Goal: Task Accomplishment & Management: Manage account settings

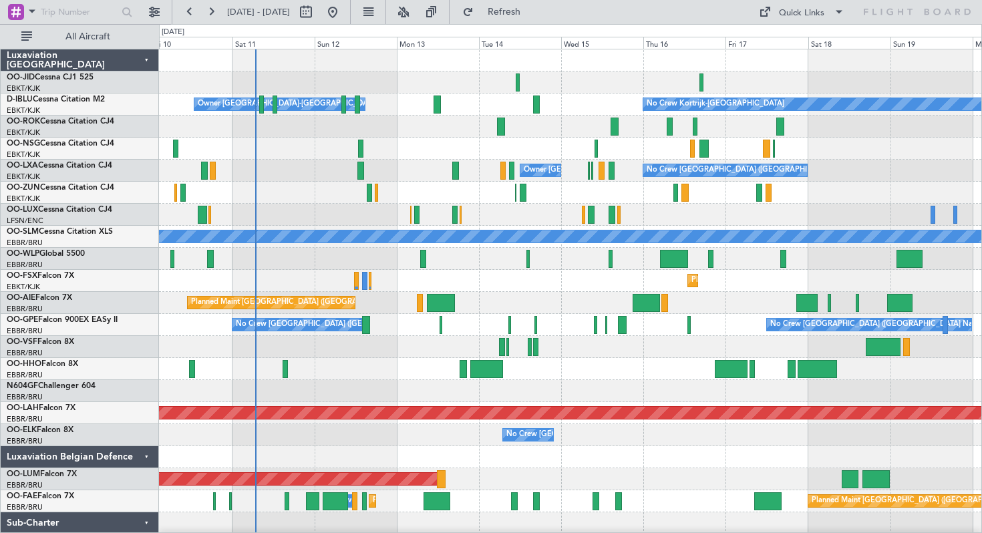
click at [418, 147] on div at bounding box center [570, 149] width 823 height 22
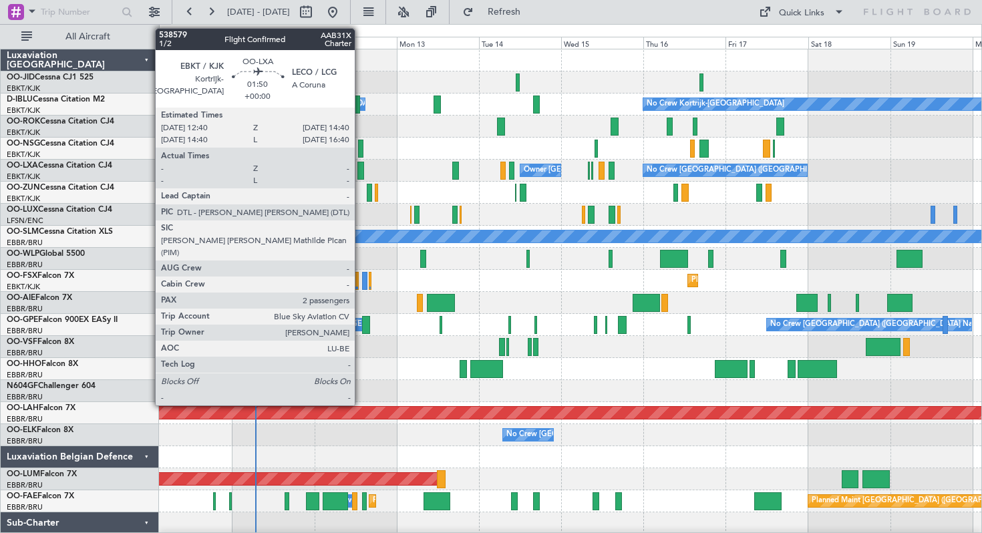
click at [361, 171] on div at bounding box center [360, 171] width 7 height 18
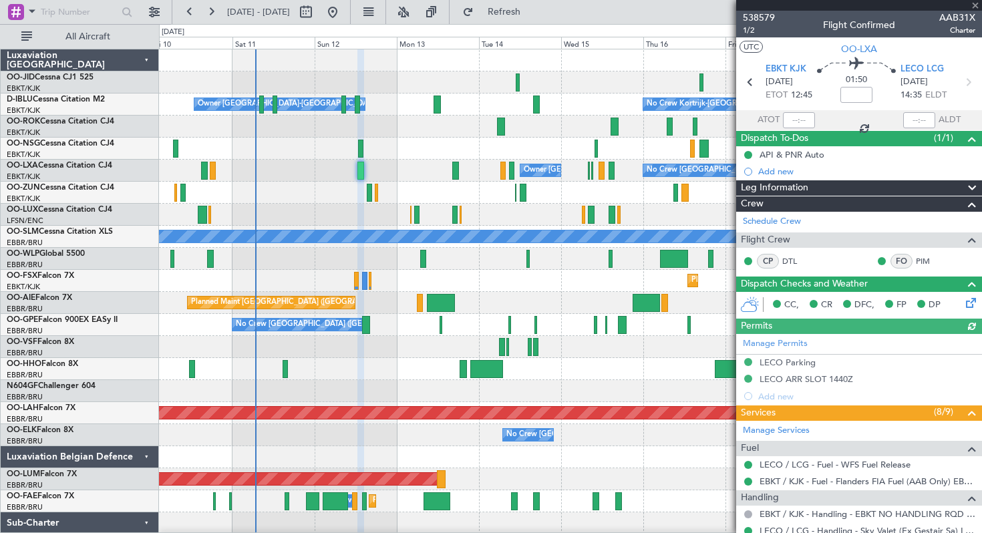
scroll to position [253, 0]
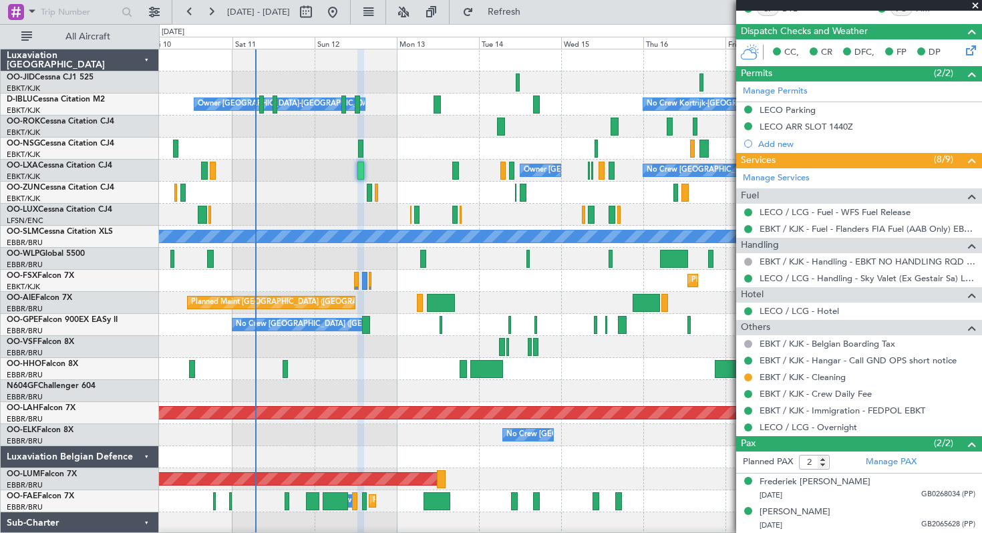
click at [976, 3] on span at bounding box center [975, 6] width 13 height 12
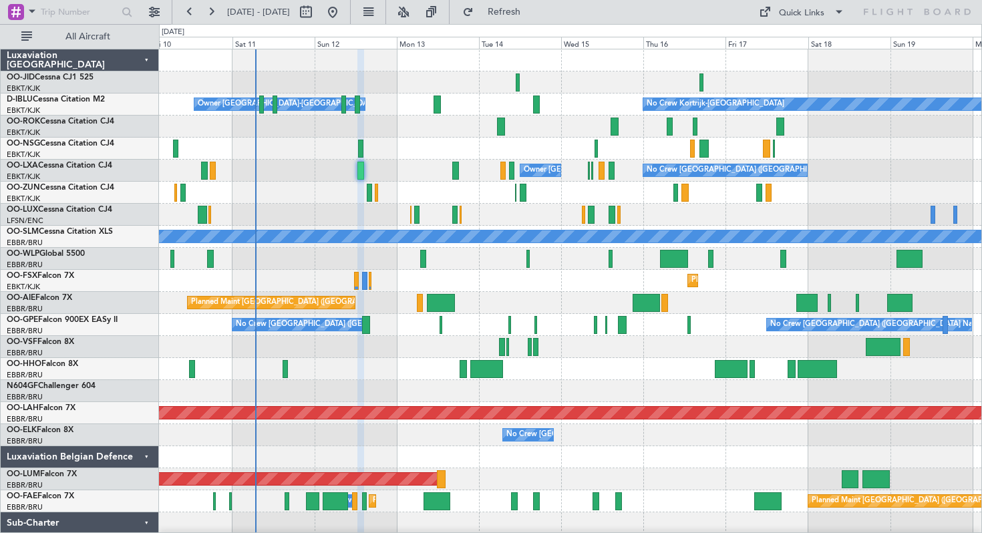
type input "0"
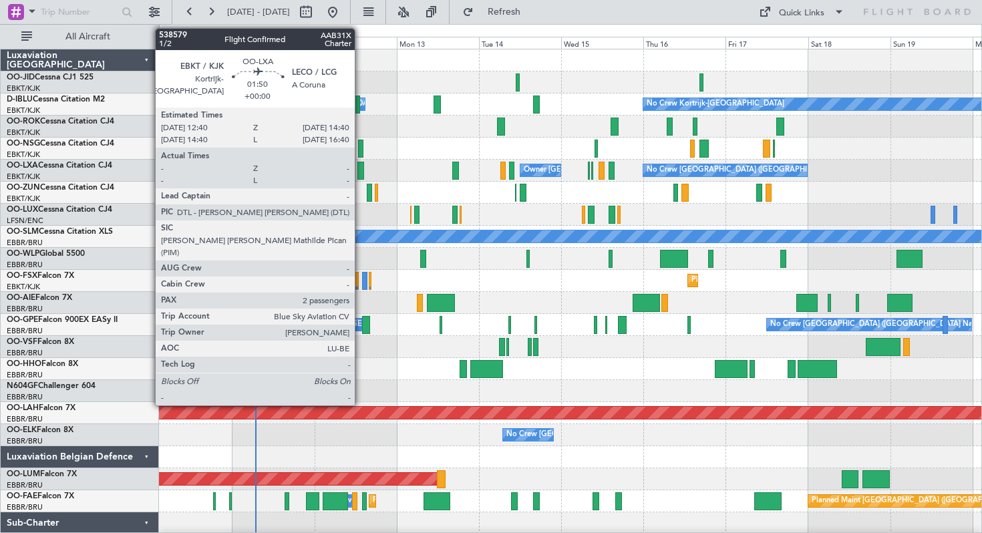
click at [361, 164] on div at bounding box center [360, 171] width 7 height 18
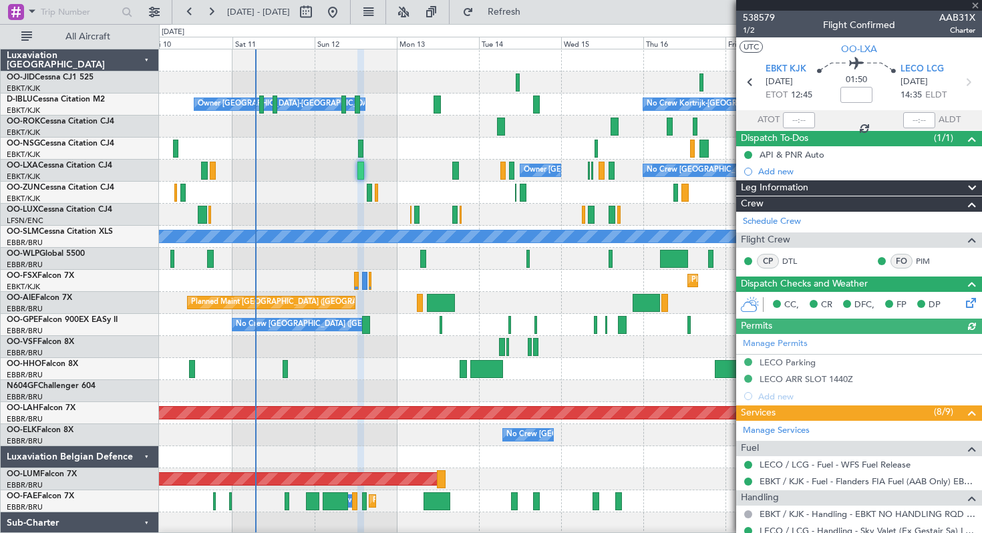
scroll to position [253, 0]
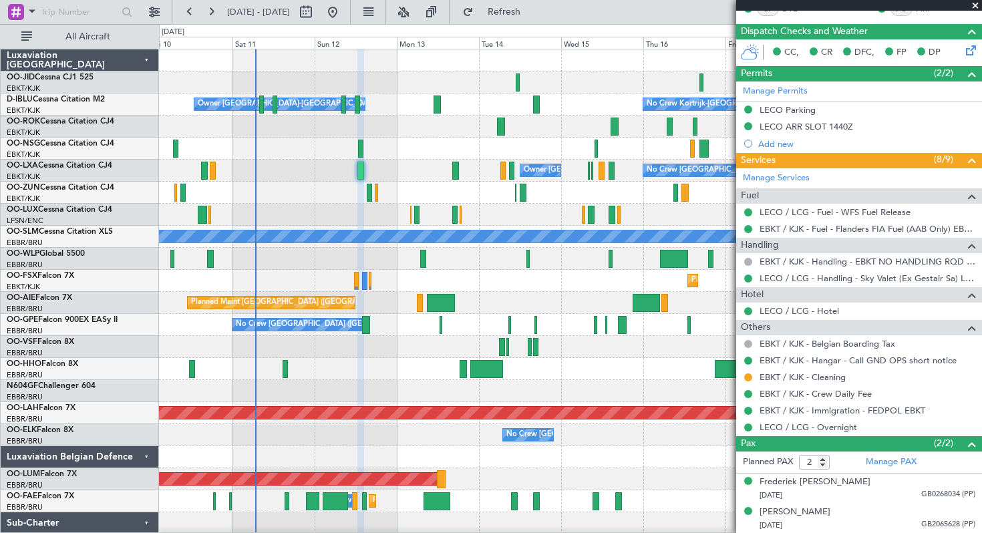
click at [976, 5] on span at bounding box center [975, 6] width 13 height 12
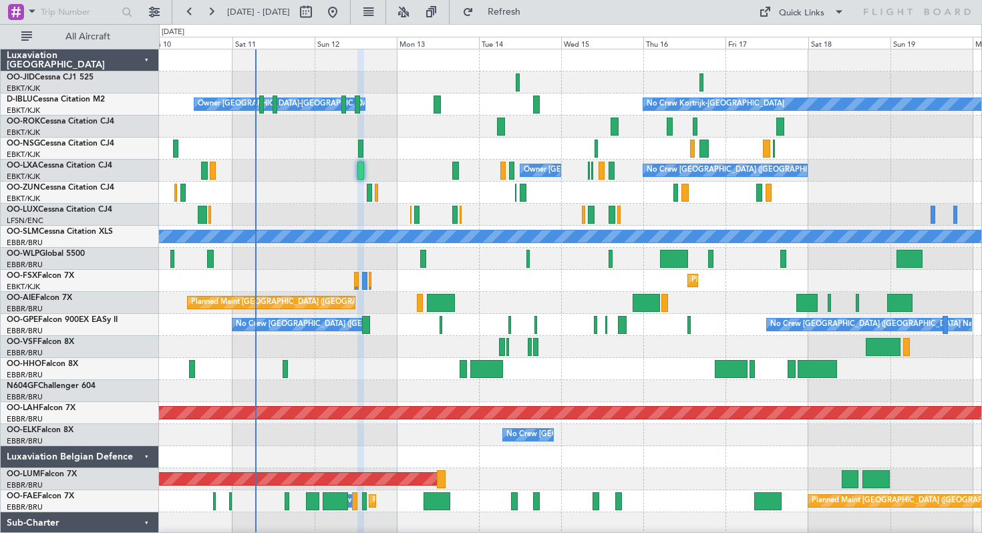
type input "0"
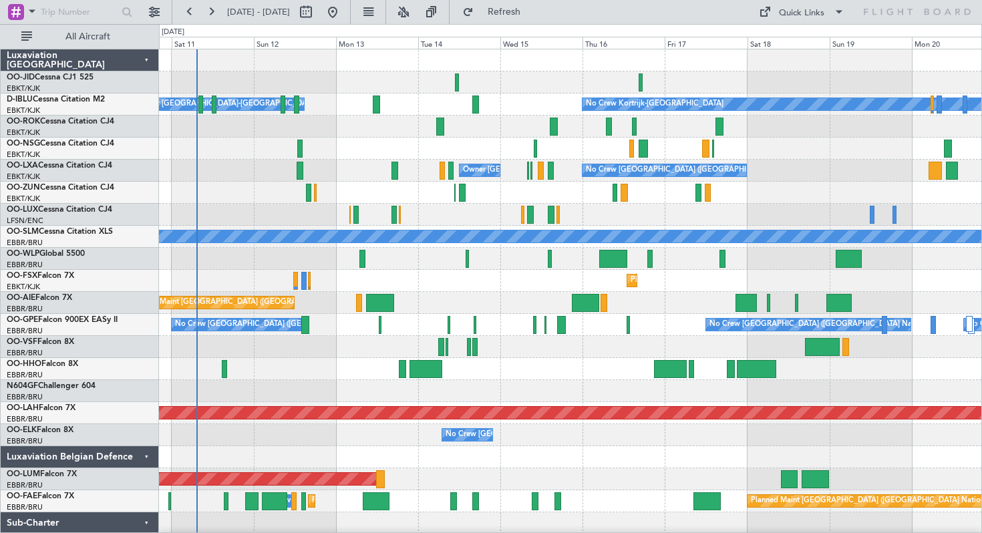
click at [497, 270] on div "Planned Maint Kortrijk-[GEOGRAPHIC_DATA]" at bounding box center [570, 281] width 823 height 22
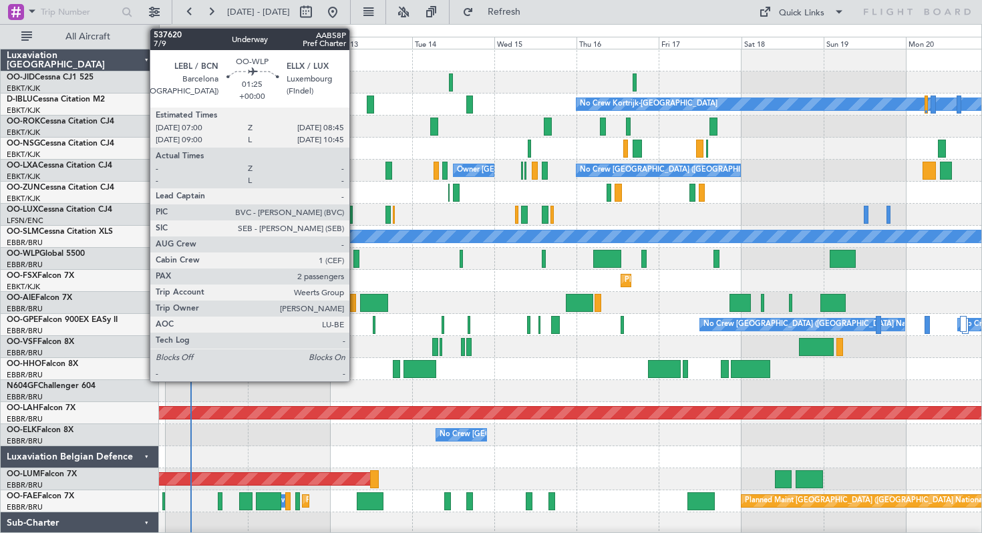
click at [355, 257] on div at bounding box center [356, 259] width 6 height 18
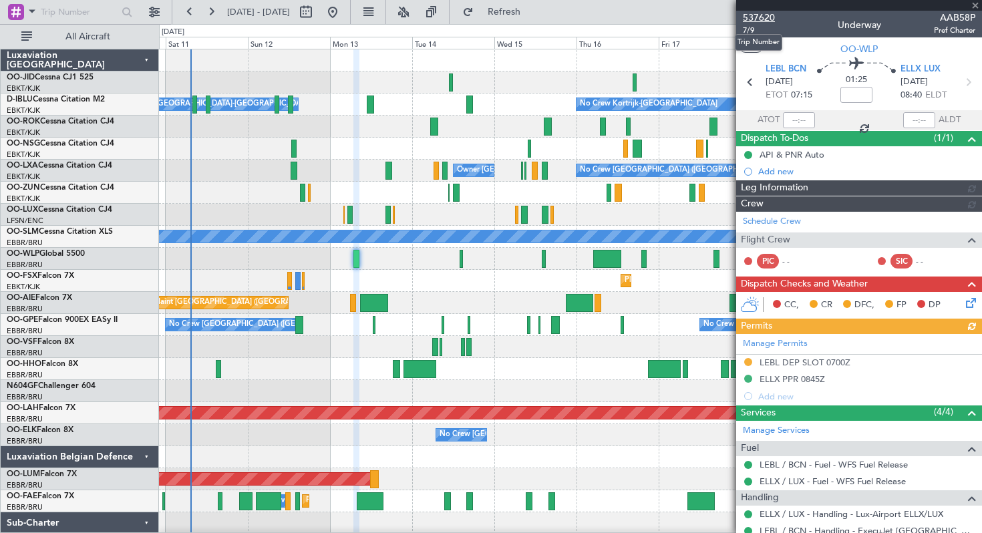
click at [759, 17] on span "537620" at bounding box center [759, 18] width 32 height 14
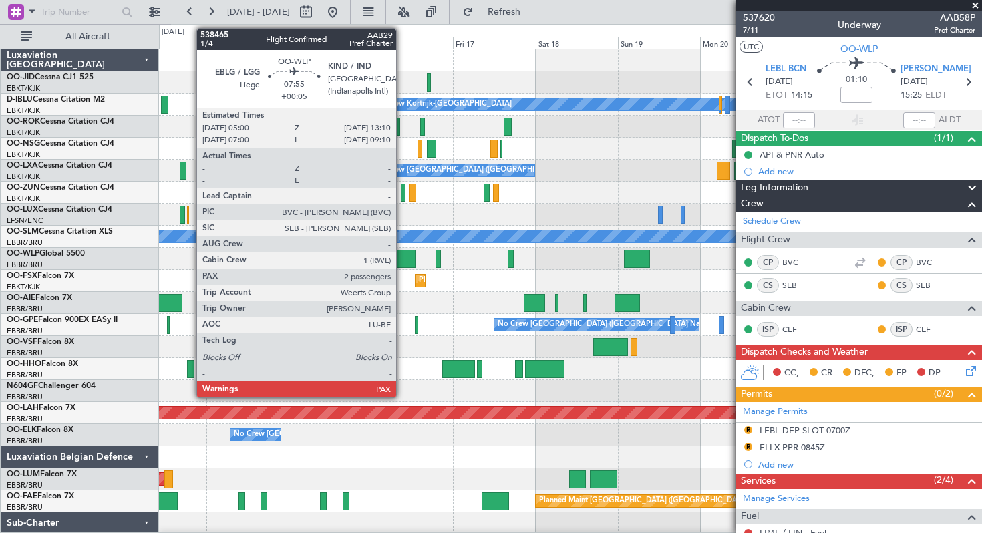
click at [402, 255] on div at bounding box center [402, 259] width 28 height 18
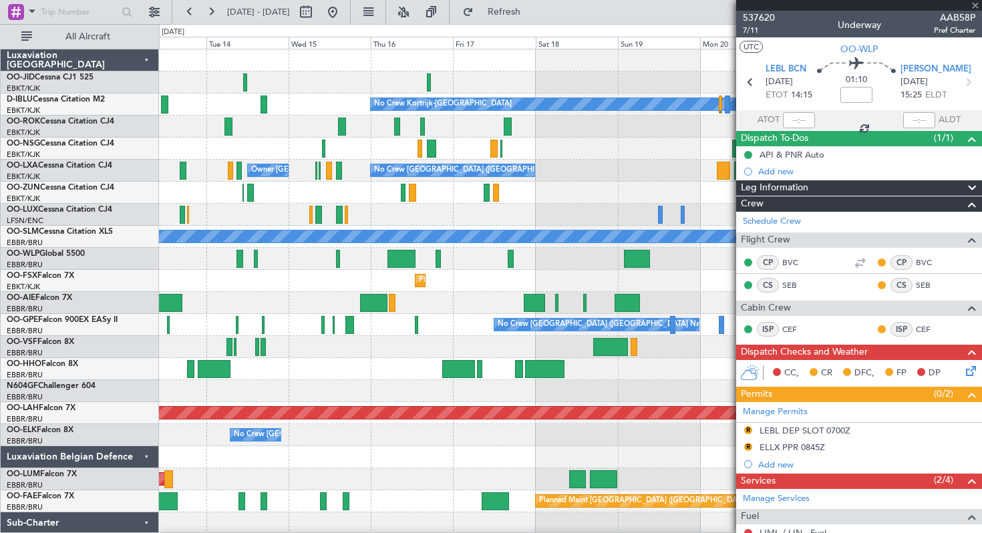
type input "+00:05"
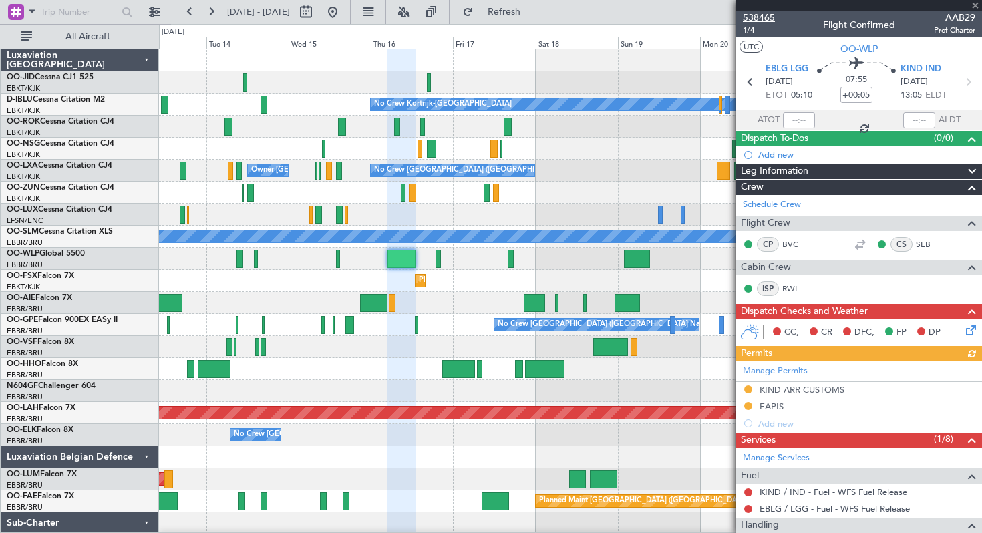
click at [760, 17] on span "538465" at bounding box center [759, 18] width 32 height 14
